Goal: Information Seeking & Learning: Learn about a topic

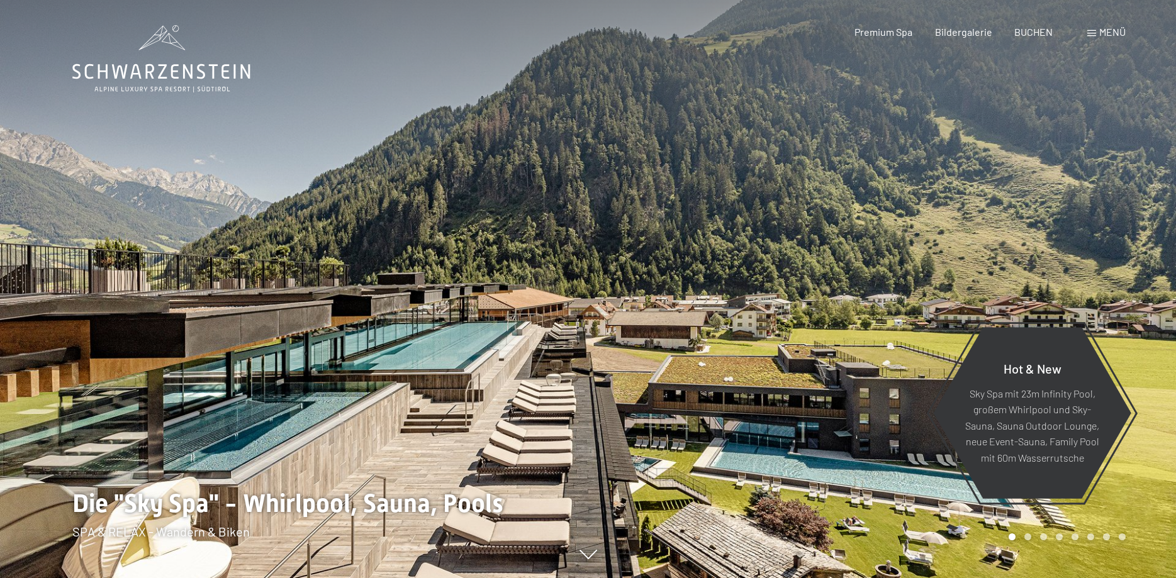
click at [1090, 34] on span at bounding box center [1091, 33] width 9 height 6
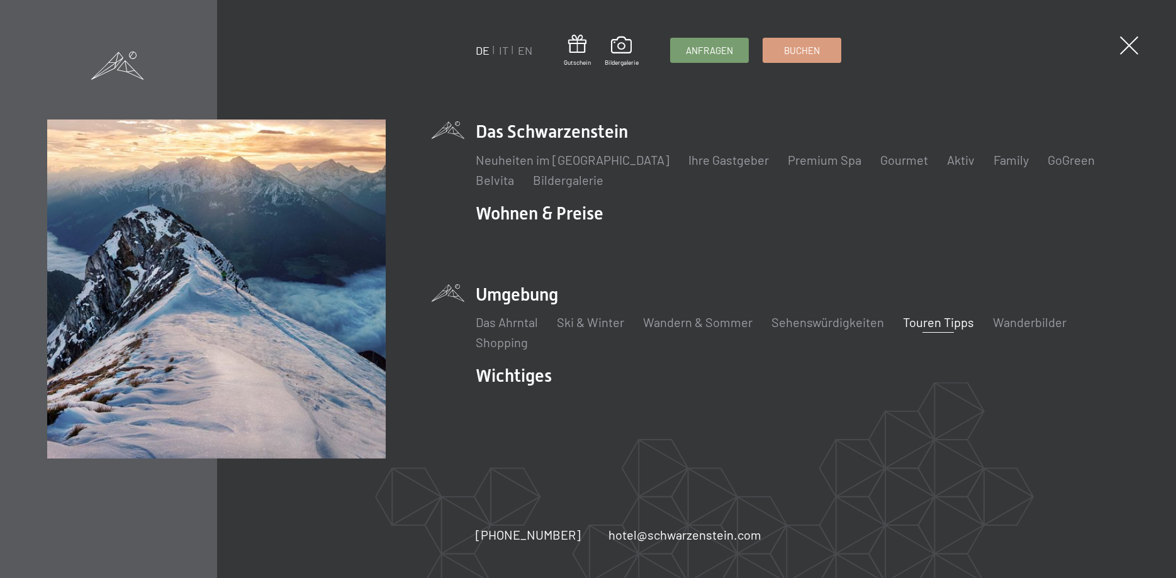
click at [936, 322] on link "Touren Tipps" at bounding box center [938, 322] width 71 height 15
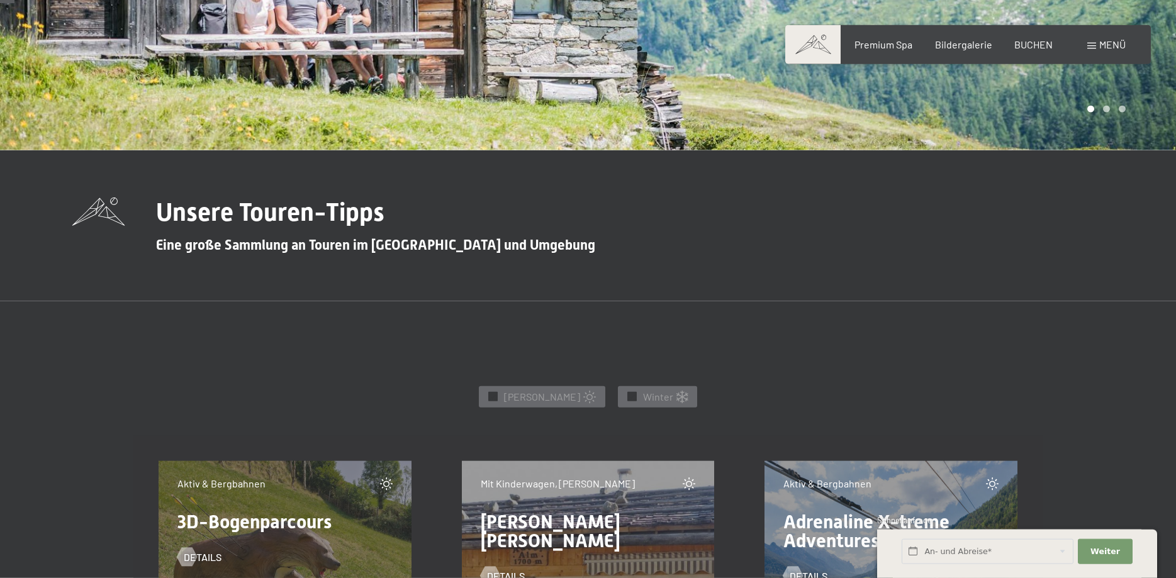
scroll to position [321, 0]
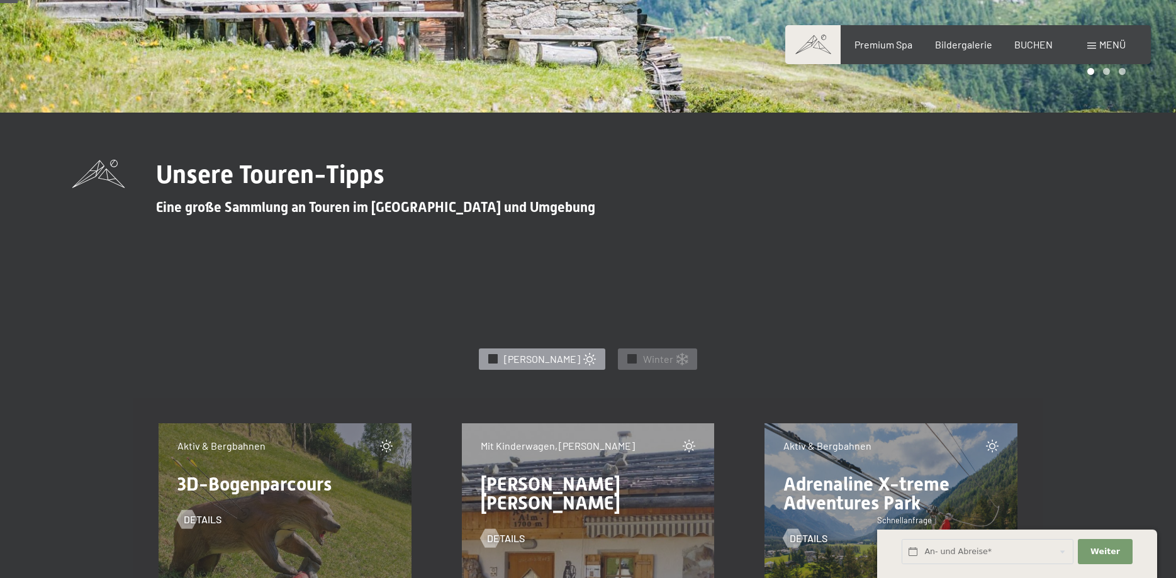
click at [529, 364] on span "Sommer" at bounding box center [542, 359] width 76 height 14
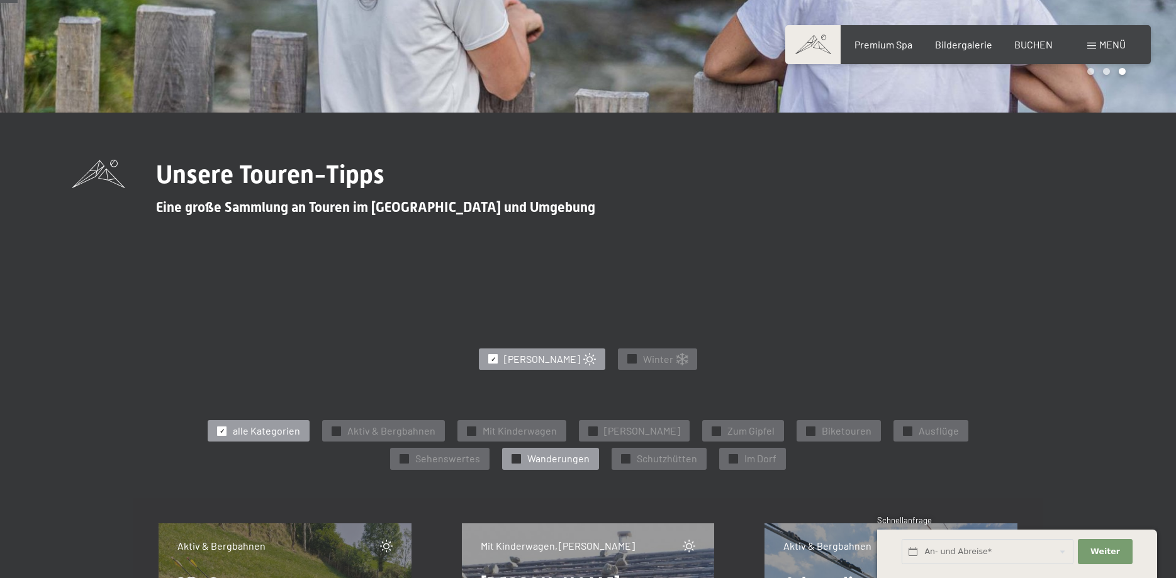
click at [527, 462] on span "Wanderungen" at bounding box center [558, 459] width 62 height 14
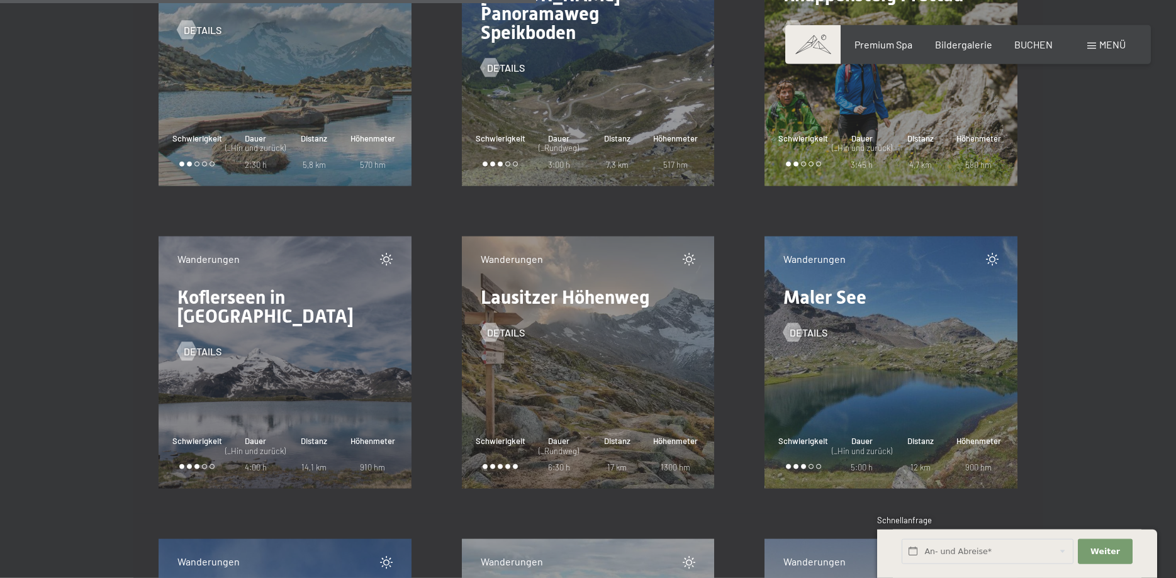
scroll to position [1540, 0]
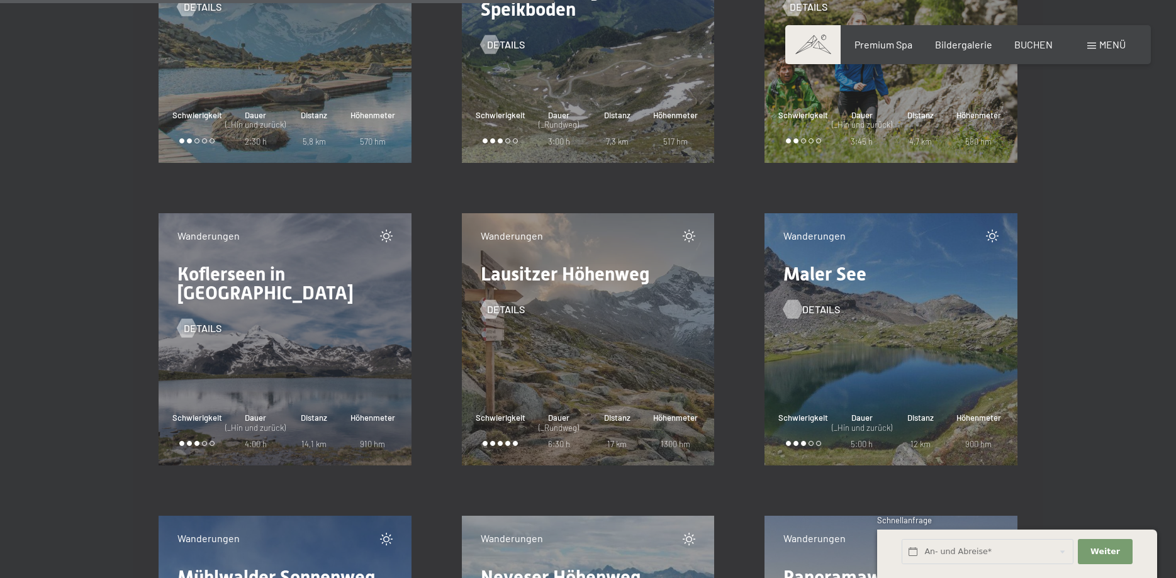
click at [811, 314] on span "Details" at bounding box center [821, 310] width 38 height 14
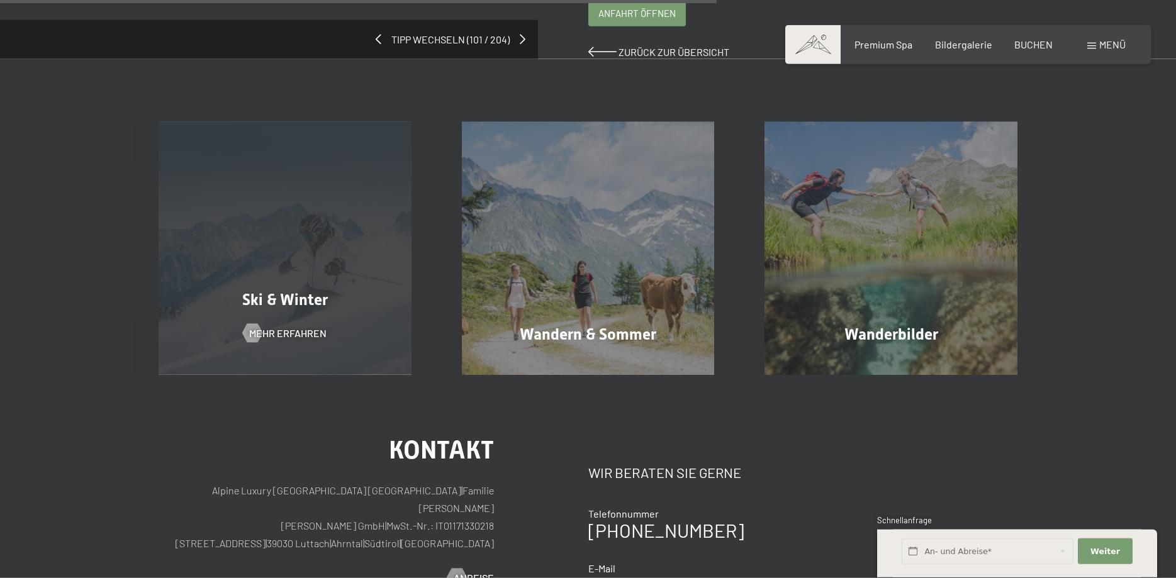
scroll to position [642, 0]
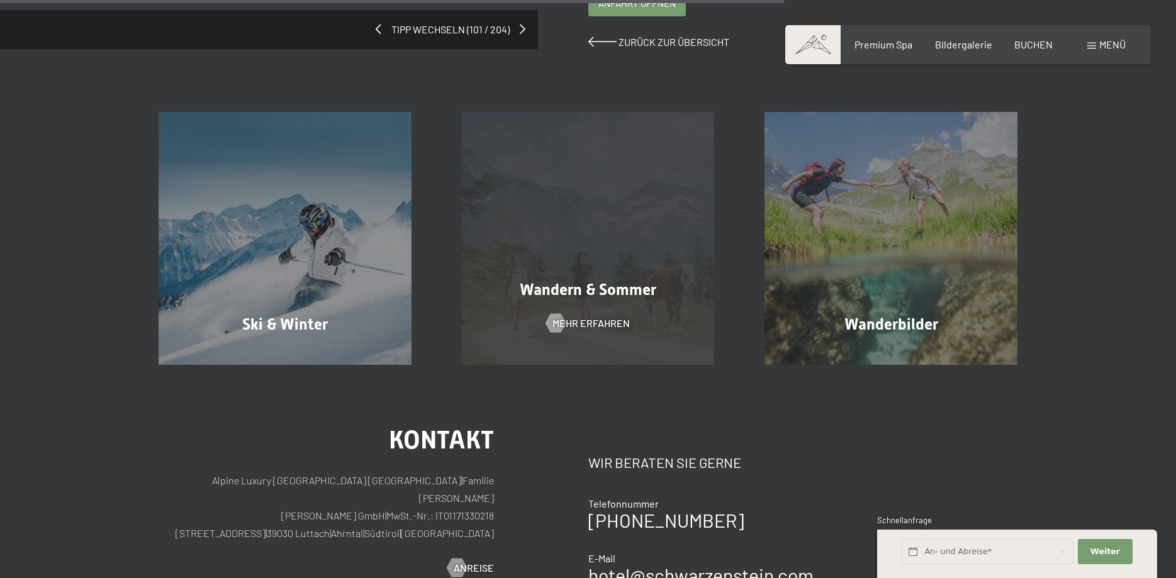
click at [545, 264] on div "Wandern & Sommer Mehr erfahren" at bounding box center [588, 238] width 303 height 253
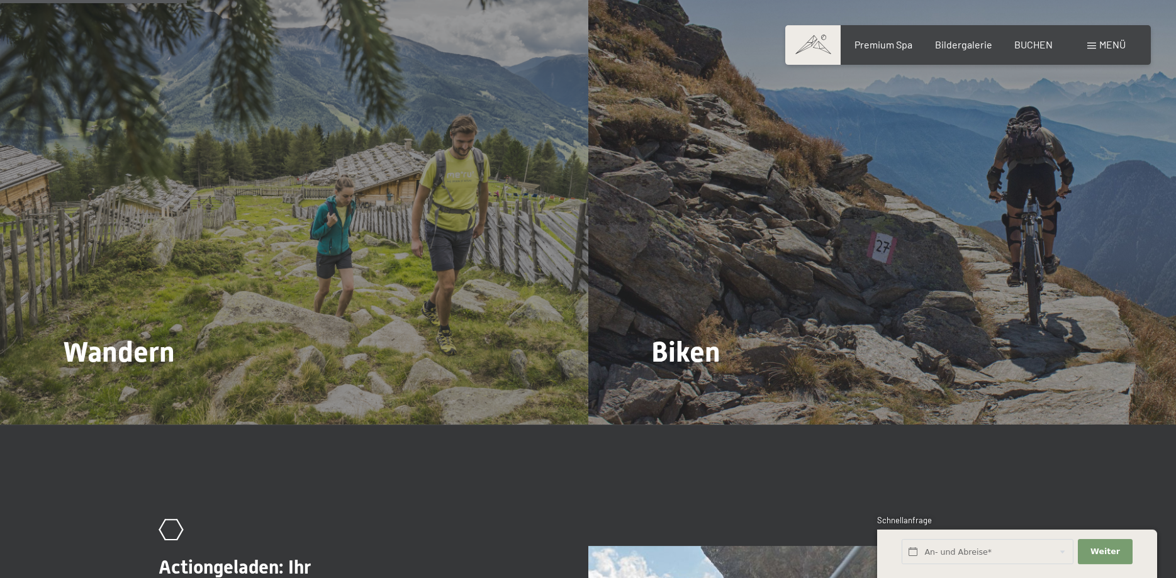
scroll to position [1348, 0]
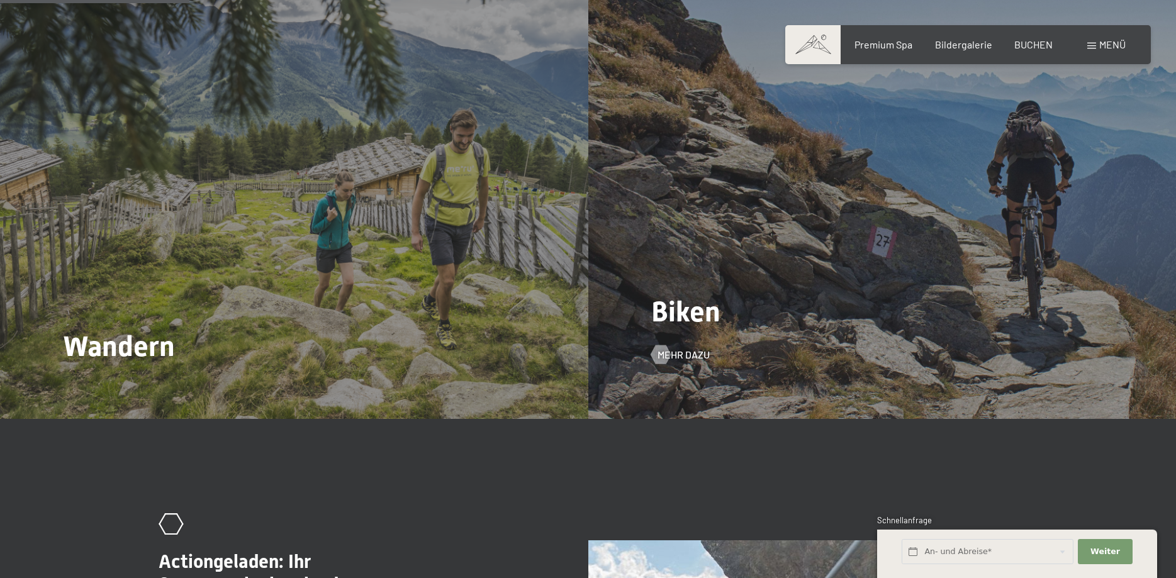
click at [782, 320] on div "Biken Mehr dazu" at bounding box center [882, 198] width 588 height 441
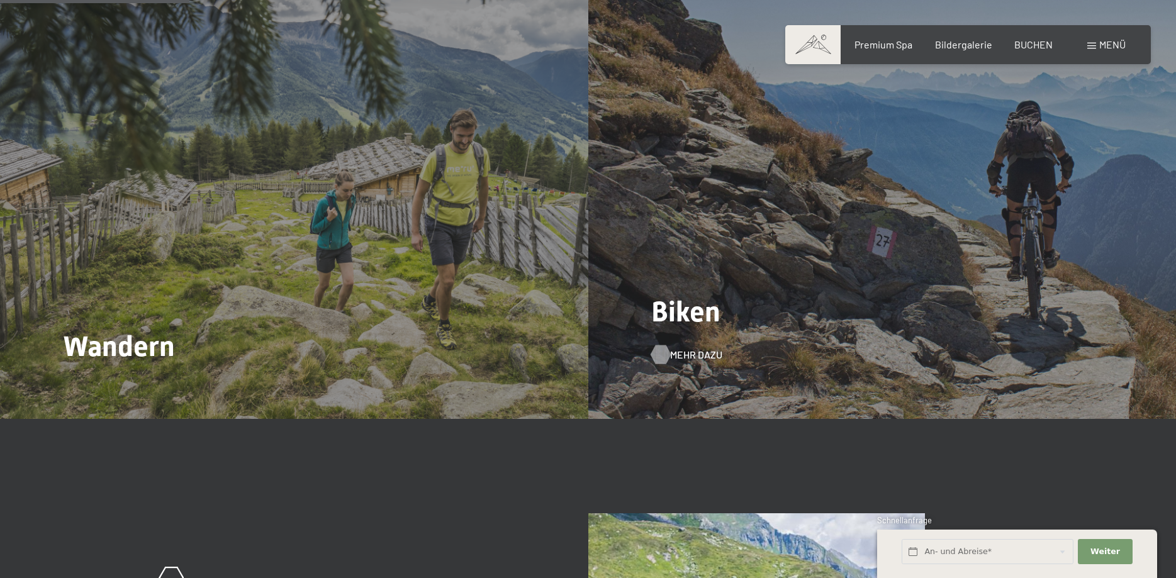
click at [697, 348] on span "Mehr dazu" at bounding box center [696, 355] width 52 height 14
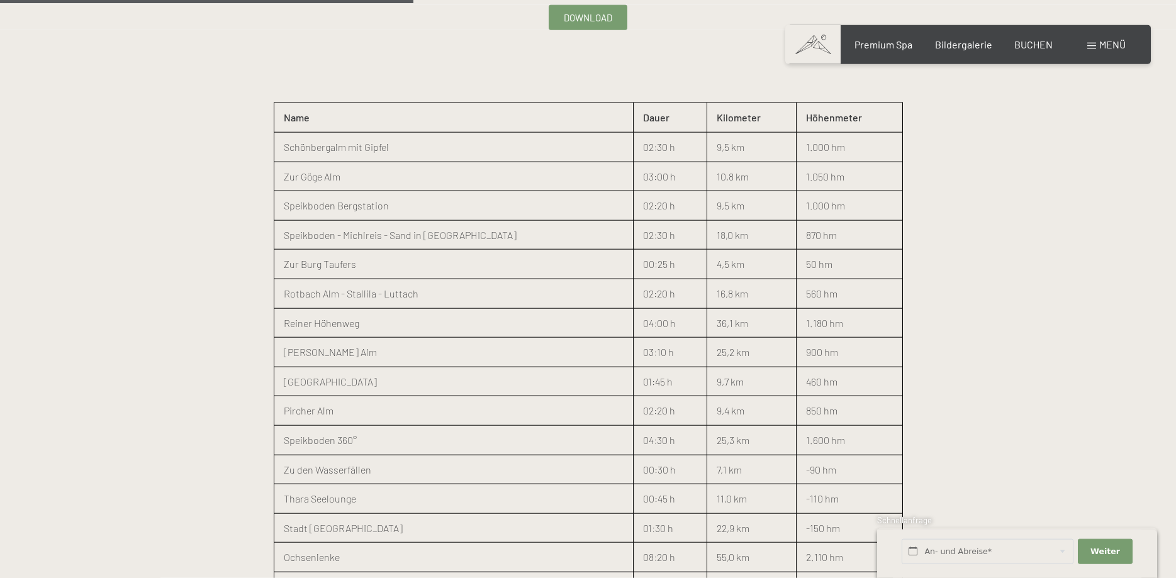
scroll to position [1604, 0]
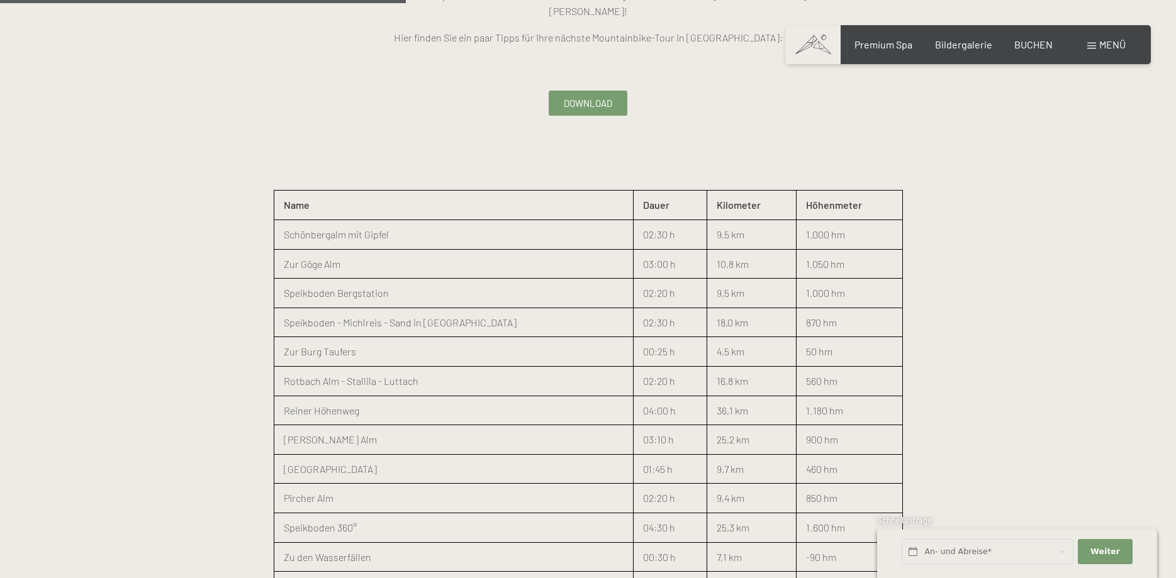
click at [572, 97] on span "Download" at bounding box center [588, 103] width 48 height 13
